Goal: Go to known website: Access a specific website the user already knows

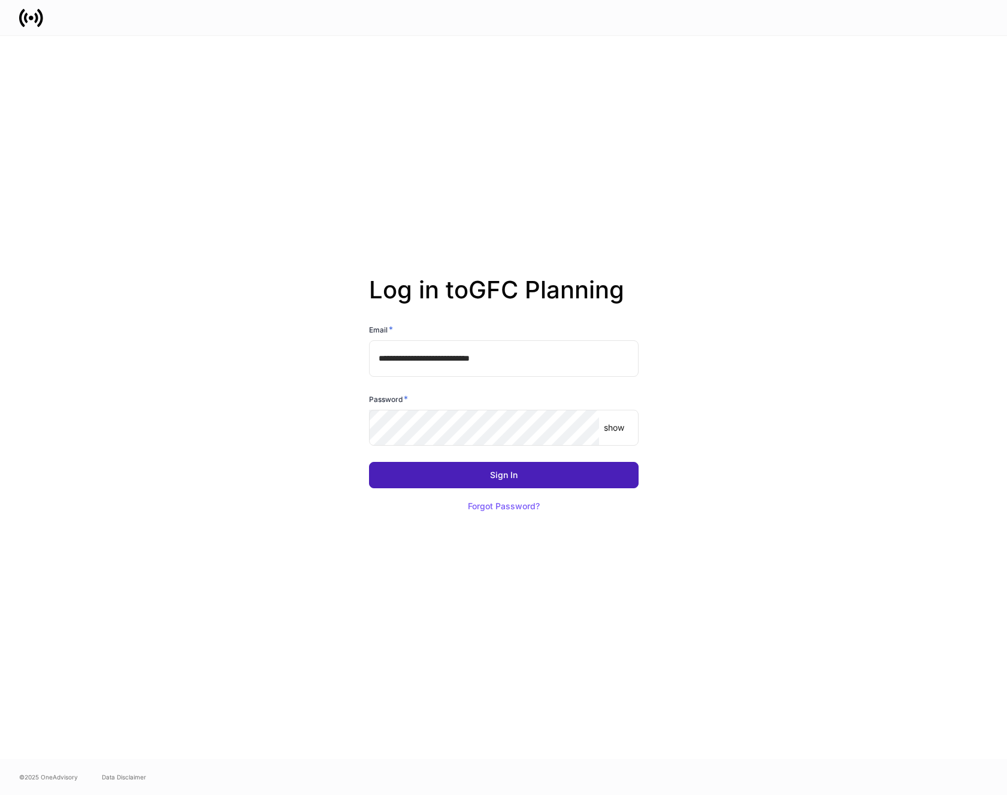
click at [509, 474] on div "Sign In" at bounding box center [504, 475] width 28 height 8
